Goal: Information Seeking & Learning: Understand process/instructions

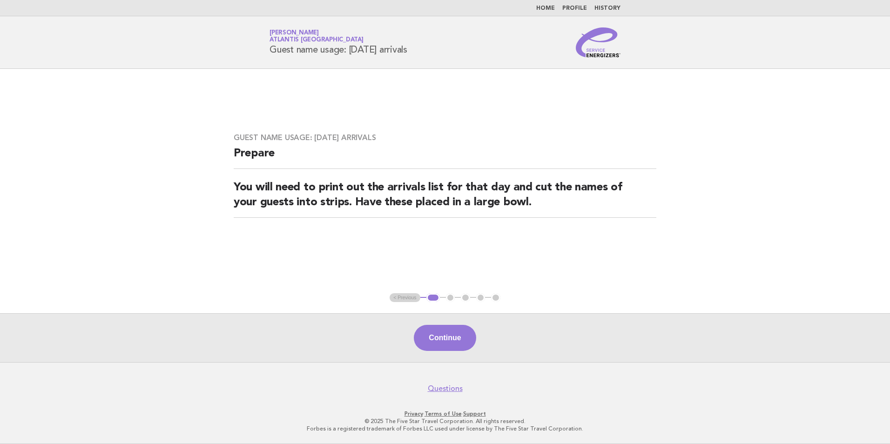
click at [544, 8] on link "Home" at bounding box center [545, 9] width 19 height 6
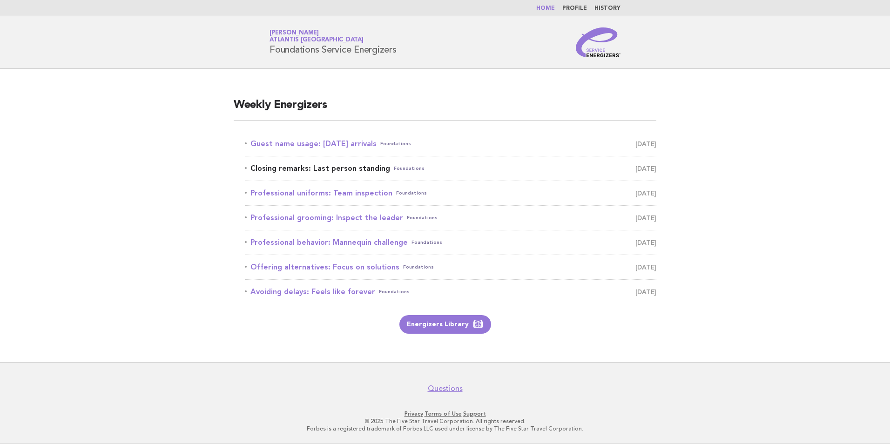
click at [373, 171] on link "Closing remarks: Last person standing Foundations September 2" at bounding box center [451, 168] width 412 height 13
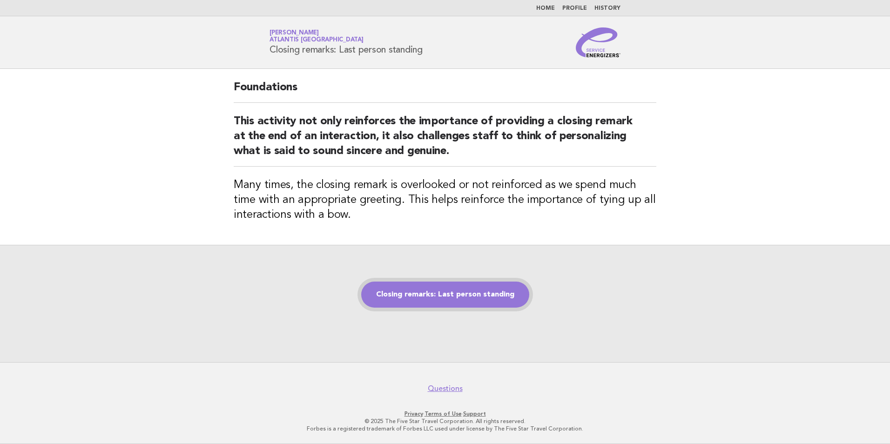
click at [465, 297] on link "Closing remarks: Last person standing" at bounding box center [445, 295] width 168 height 26
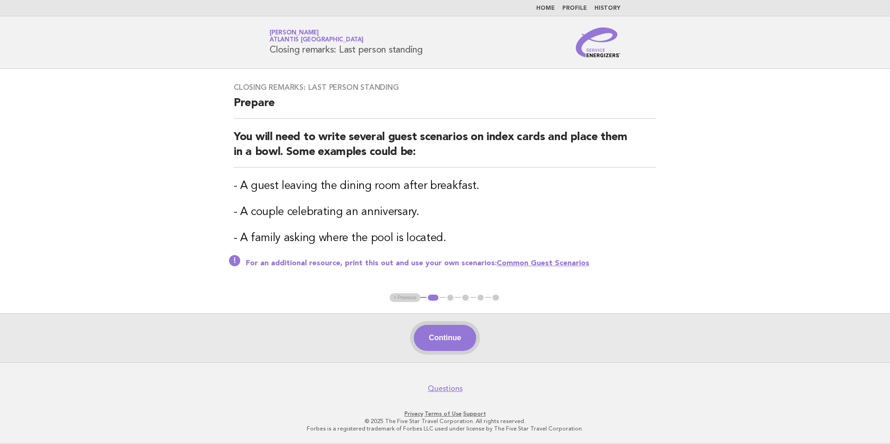
click at [444, 327] on button "Continue" at bounding box center [445, 338] width 62 height 26
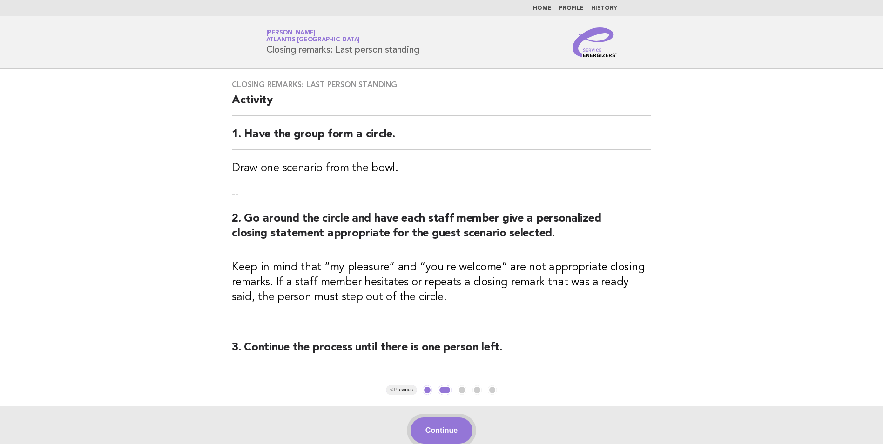
click at [443, 431] on button "Continue" at bounding box center [442, 431] width 62 height 26
